Goal: Check status: Check status

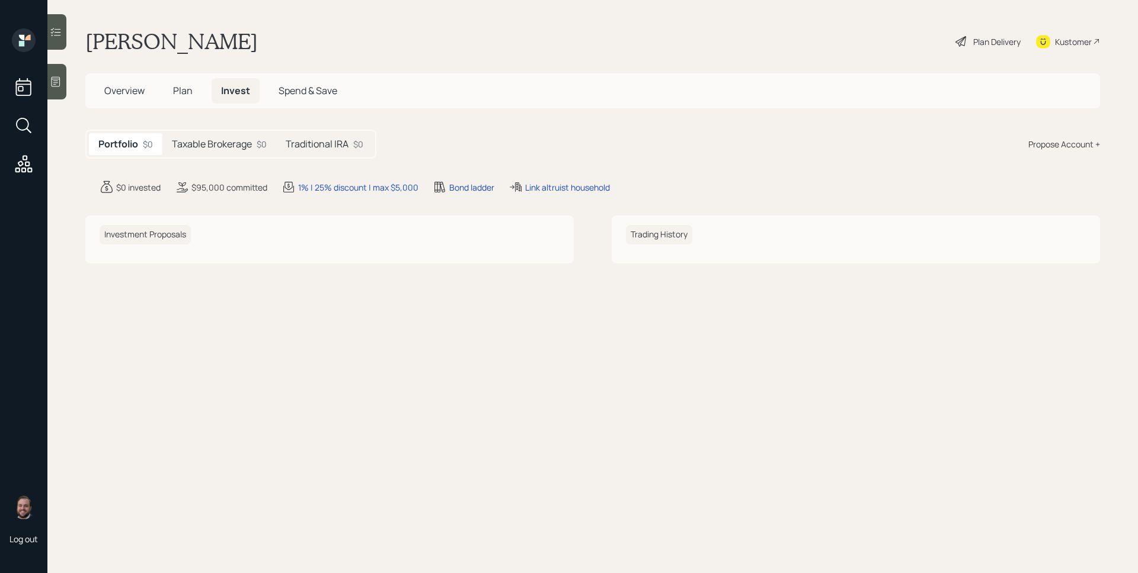
click at [234, 147] on h5 "Taxable Brokerage" at bounding box center [212, 144] width 80 height 11
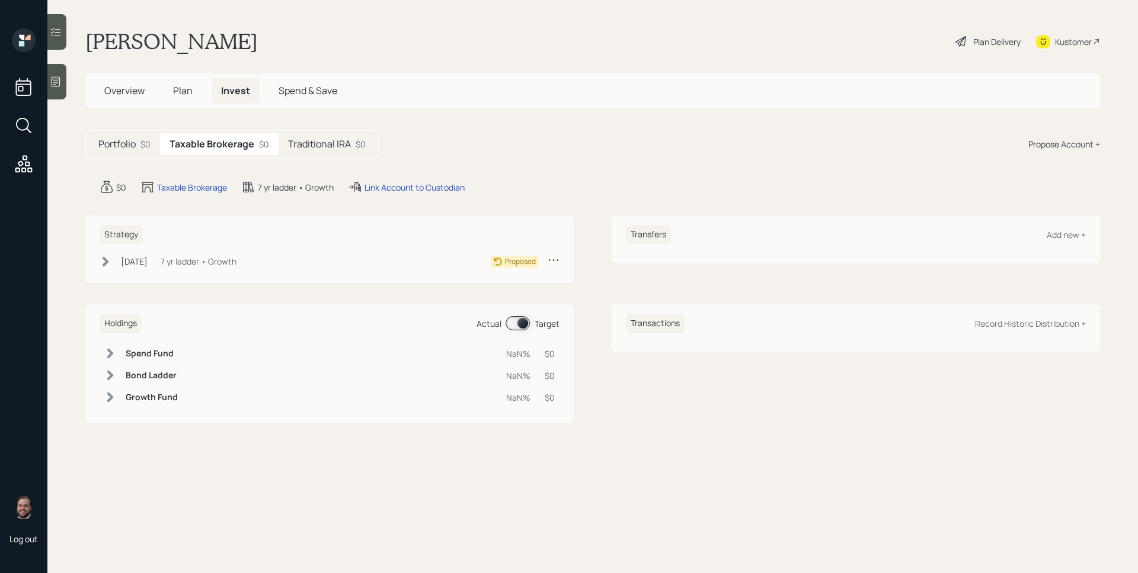
click at [297, 142] on h5 "Traditional IRA" at bounding box center [319, 144] width 63 height 11
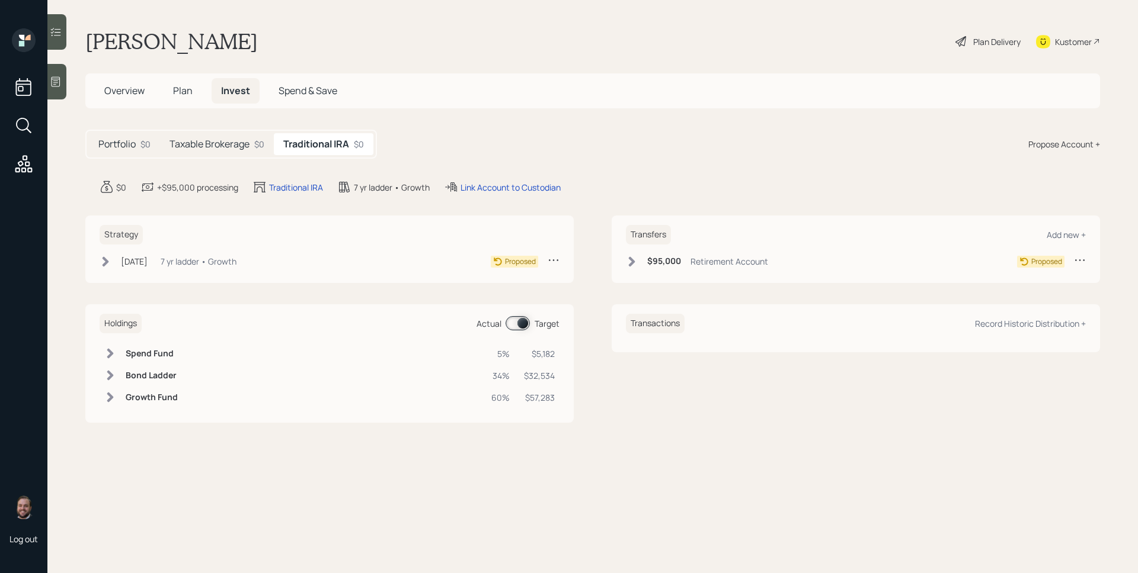
click at [137, 143] on div "Portfolio $0" at bounding box center [124, 144] width 71 height 22
